Goal: Navigation & Orientation: Find specific page/section

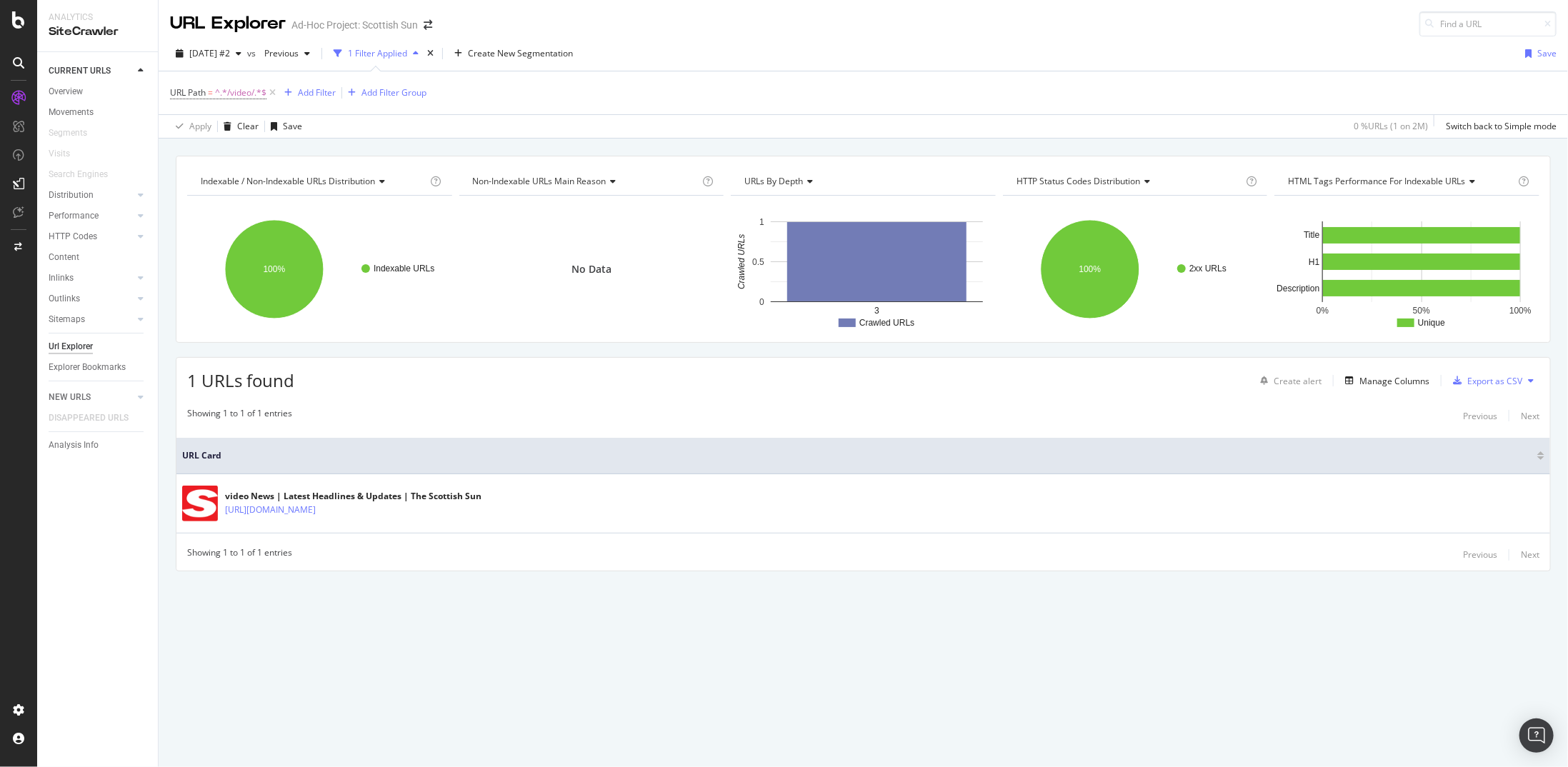
drag, startPoint x: 48, startPoint y: 35, endPoint x: 41, endPoint y: 33, distance: 7.3
click at [48, 34] on div "Analytics SiteCrawler" at bounding box center [97, 25] width 120 height 52
click at [9, 19] on div at bounding box center [19, 20] width 34 height 17
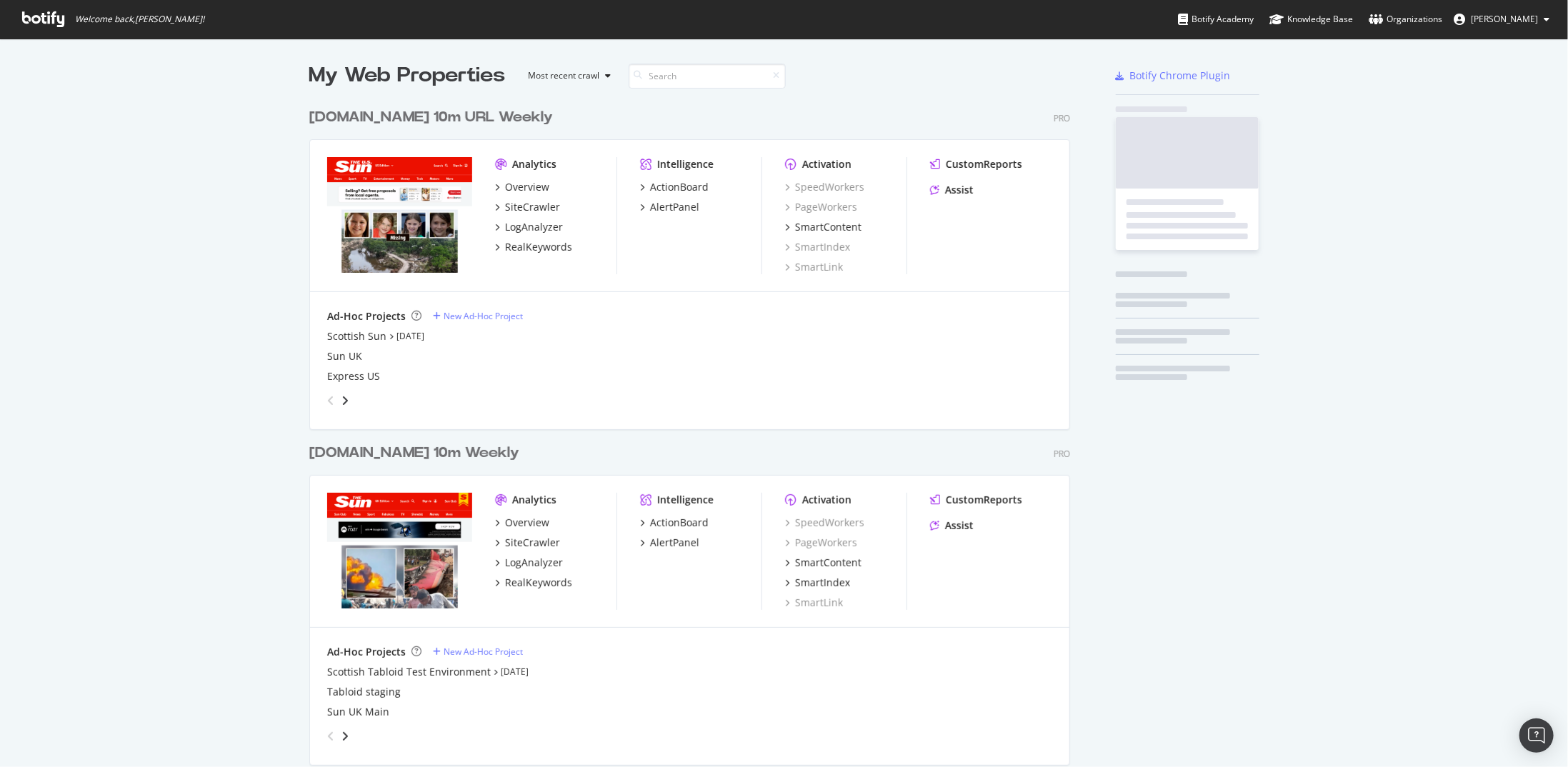
scroll to position [757, 1546]
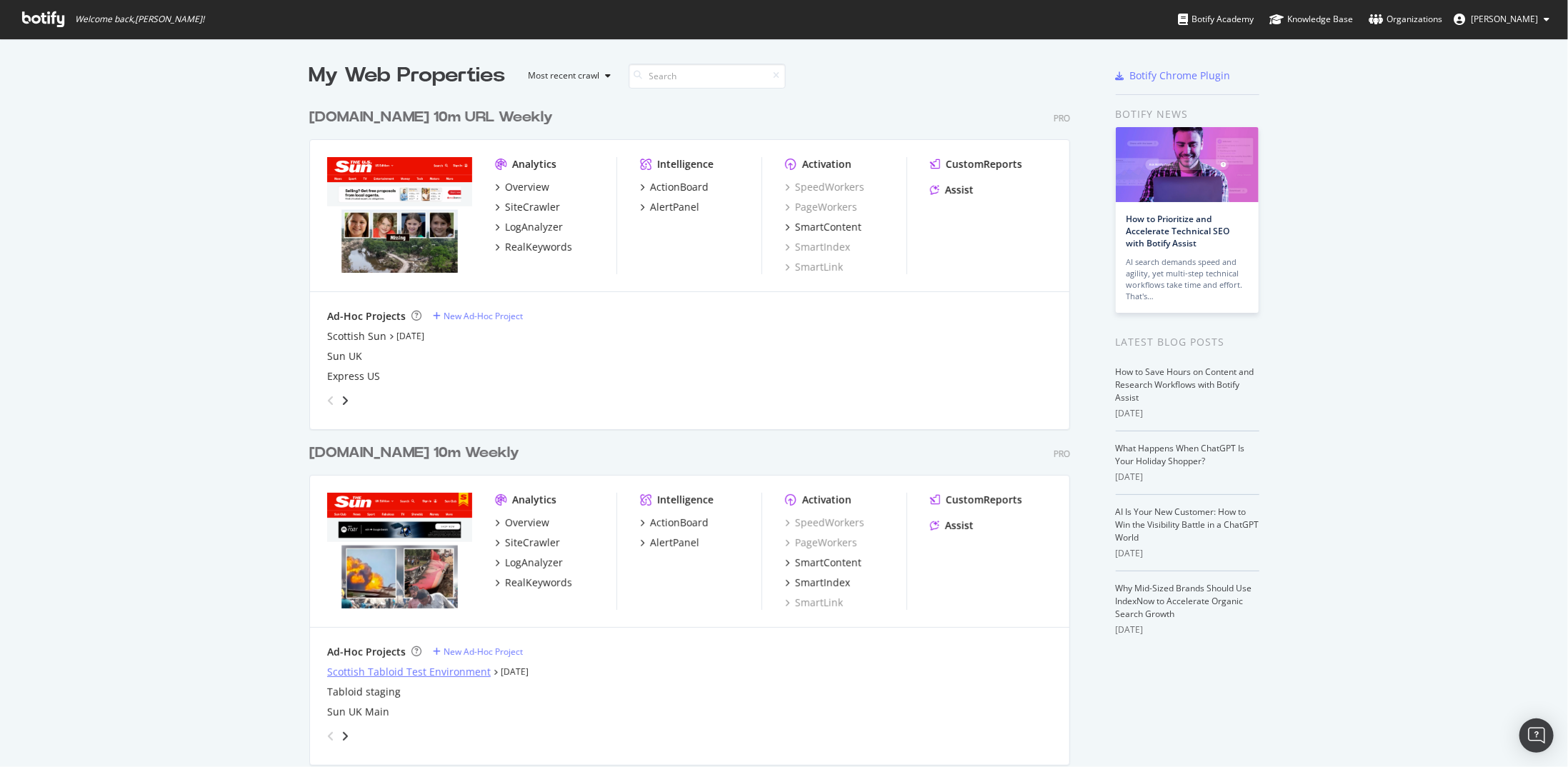
click at [388, 671] on div "Scottish Tabloid Test Environment" at bounding box center [408, 673] width 164 height 14
